Goal: Contribute content

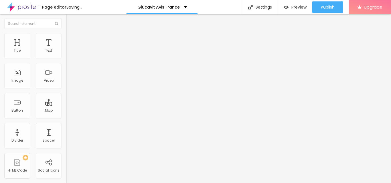
click at [66, 49] on span "Add image" at bounding box center [77, 46] width 23 height 5
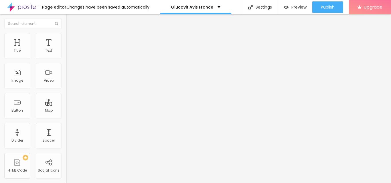
click at [66, 117] on input "https://" at bounding box center [100, 115] width 69 height 6
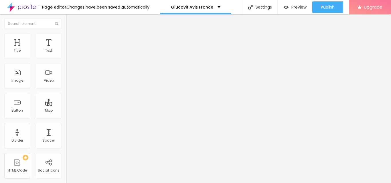
paste input "[DOMAIN_NAME][URL][DOMAIN_NAME]"
type input "[URL][DOMAIN_NAME][DOMAIN_NAME]"
click at [66, 117] on input "[URL][DOMAIN_NAME][DOMAIN_NAME]" at bounding box center [100, 115] width 69 height 6
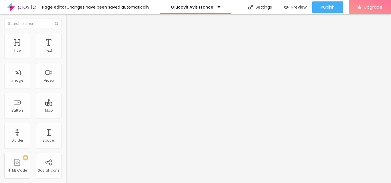
click at [66, 131] on div "URL [URL][DOMAIN_NAME][DOMAIN_NAME] Open in new tab" at bounding box center [99, 119] width 66 height 23
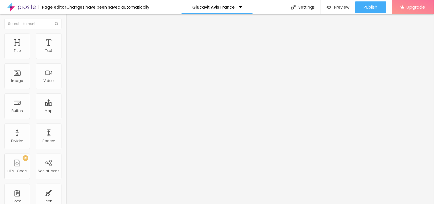
click at [66, 110] on div "Edit Text Style Advanced Typography Reset to default Shadow DISABLED Reset to d…" at bounding box center [99, 108] width 66 height 189
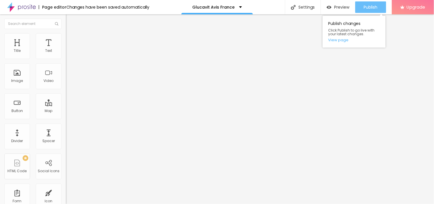
click at [363, 8] on button "Publish" at bounding box center [370, 6] width 31 height 11
